Goal: Task Accomplishment & Management: Manage account settings

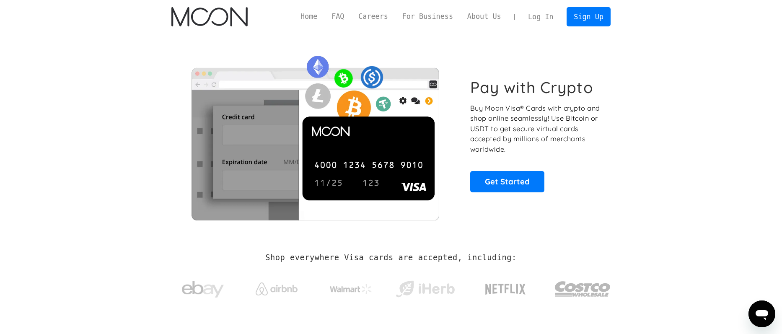
click at [551, 17] on link "Log In" at bounding box center [540, 17] width 39 height 18
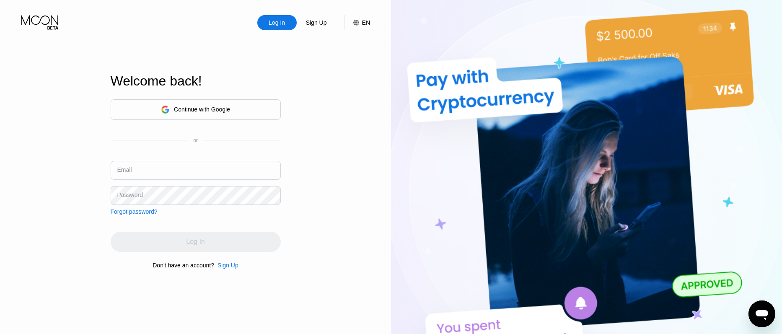
click at [219, 155] on div "Continue with Google or Email Password Forgot password?" at bounding box center [196, 157] width 170 height 116
click at [218, 165] on input "text" at bounding box center [196, 170] width 170 height 19
click at [220, 116] on div "Continue with Google" at bounding box center [196, 109] width 170 height 21
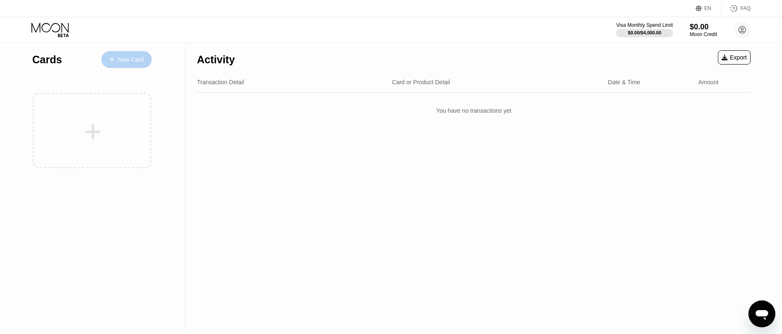
click at [129, 65] on div "New Card" at bounding box center [126, 59] width 50 height 17
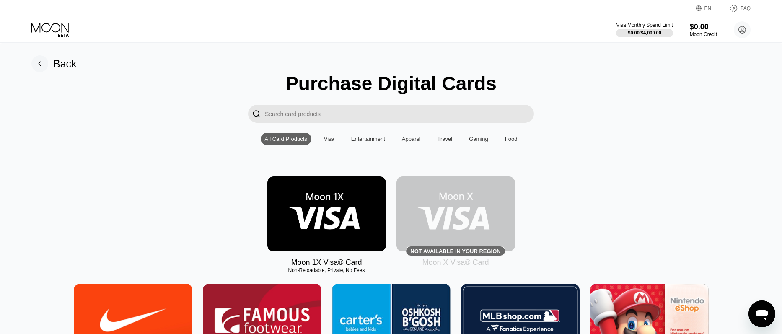
click at [739, 35] on circle at bounding box center [742, 29] width 17 height 17
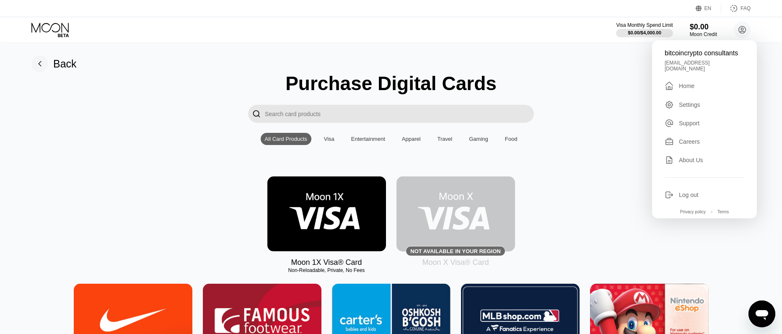
click at [714, 103] on div "Settings" at bounding box center [705, 104] width 80 height 9
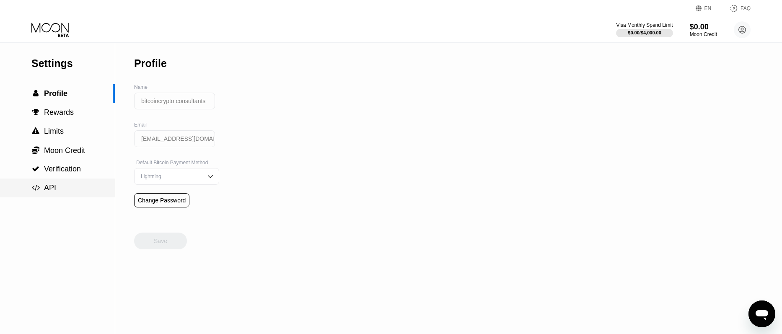
click at [44, 190] on span "API" at bounding box center [50, 188] width 12 height 8
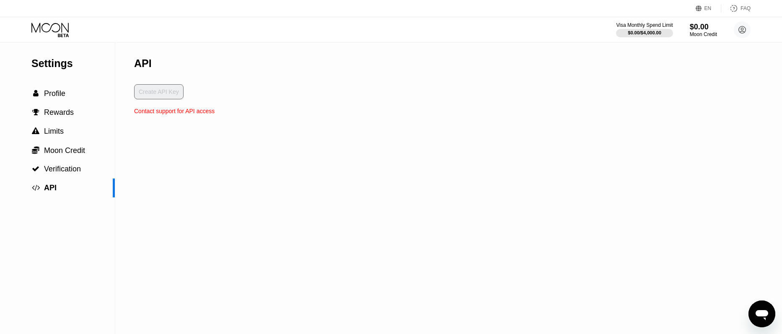
click at [169, 112] on div "Contact support for API access" at bounding box center [174, 111] width 80 height 7
